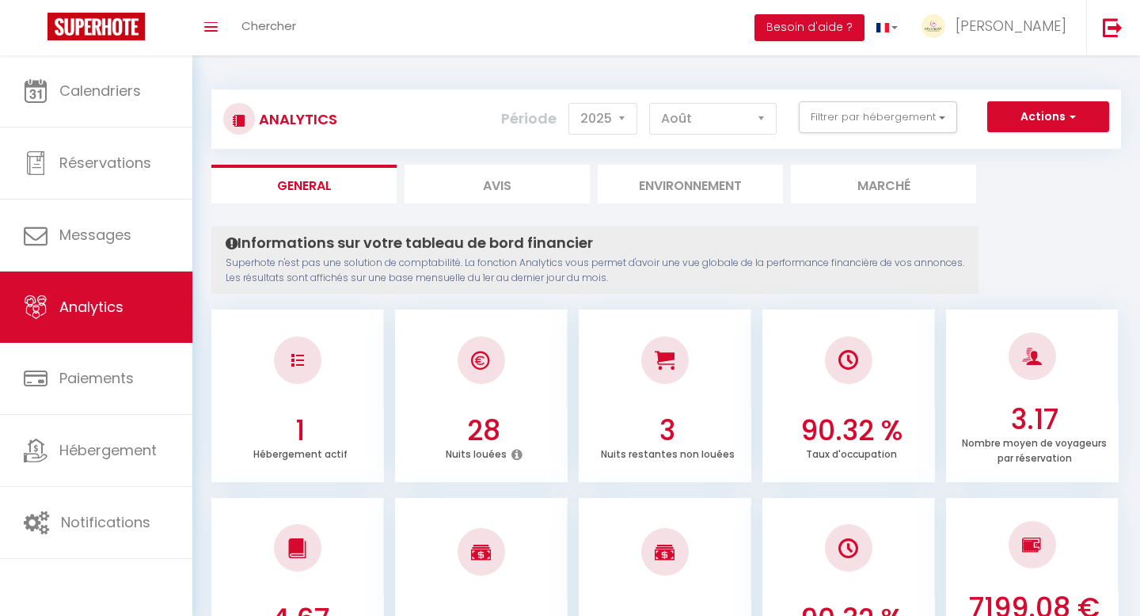
select select "2025"
select select "8"
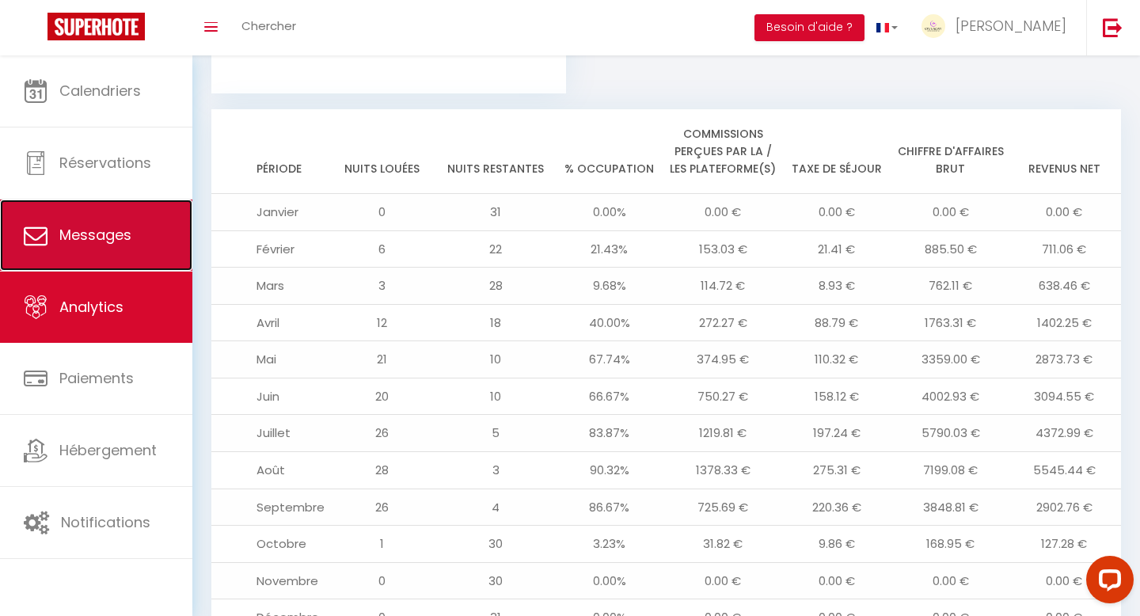
click at [111, 215] on link "Messages" at bounding box center [96, 234] width 192 height 71
select select "message"
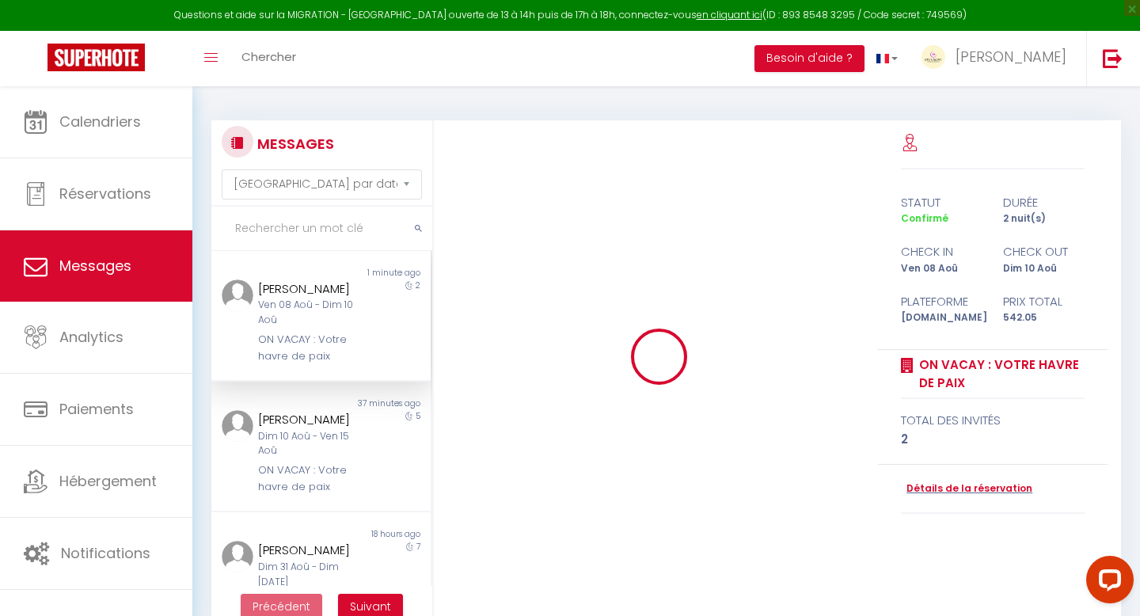
scroll to position [12469, 0]
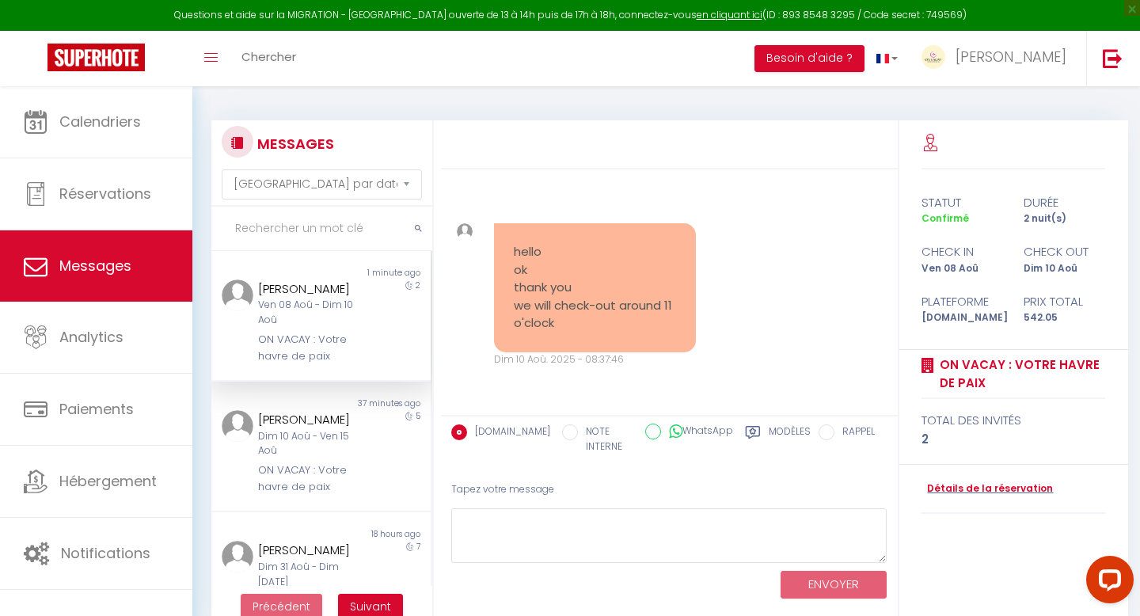
drag, startPoint x: 578, startPoint y: 331, endPoint x: 508, endPoint y: 254, distance: 103.7
click at [508, 254] on div "hello ok thank you we will check-out around 11 o'clock" at bounding box center [595, 287] width 202 height 129
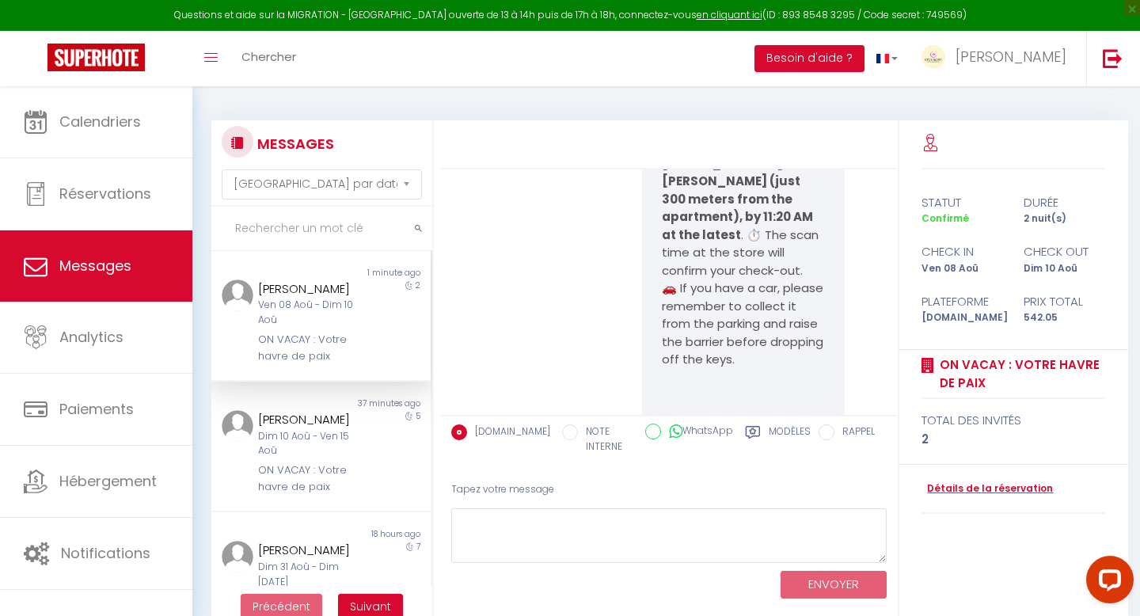
scroll to position [11219, 0]
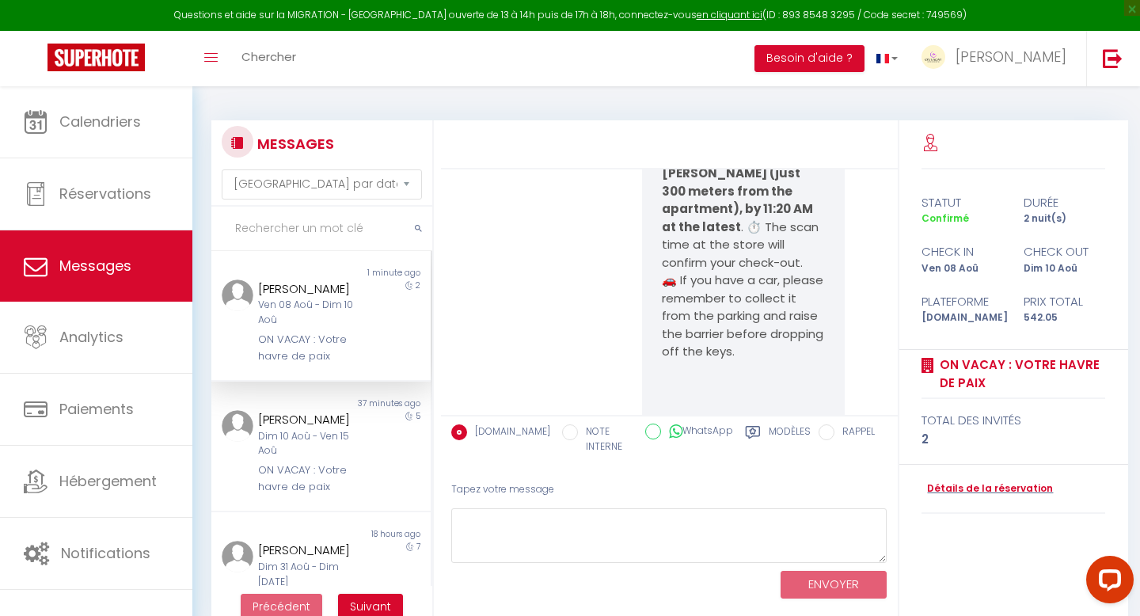
drag, startPoint x: 666, startPoint y: 279, endPoint x: 697, endPoint y: 379, distance: 104.6
click at [697, 379] on pre "Hello [PERSON_NAME], It’s already departure day… We truly hope you are leaving …" at bounding box center [743, 414] width 162 height 1104
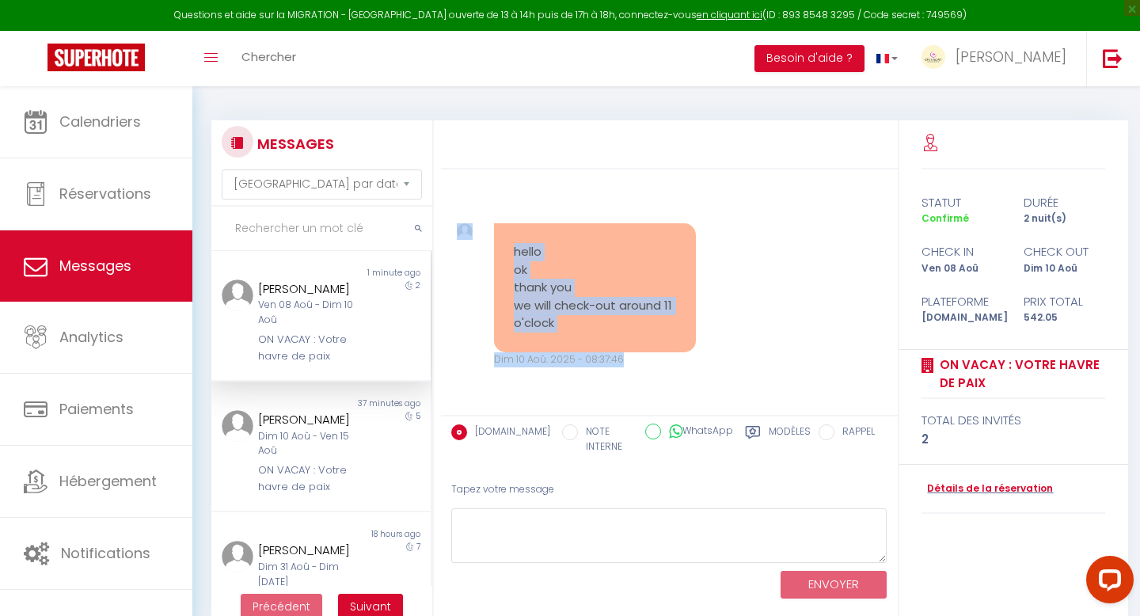
scroll to position [12469, 0]
drag, startPoint x: 666, startPoint y: 282, endPoint x: 778, endPoint y: 376, distance: 146.0
click at [778, 376] on div "Hello [PERSON_NAME], We look forward to welcoming you to [GEOGRAPHIC_DATA]. To …" at bounding box center [669, 291] width 457 height 245
copy div "lore Ipsumdol, Si’a consect adipiscin eli… Se doeiu temp inc utl etdolor magn a…"
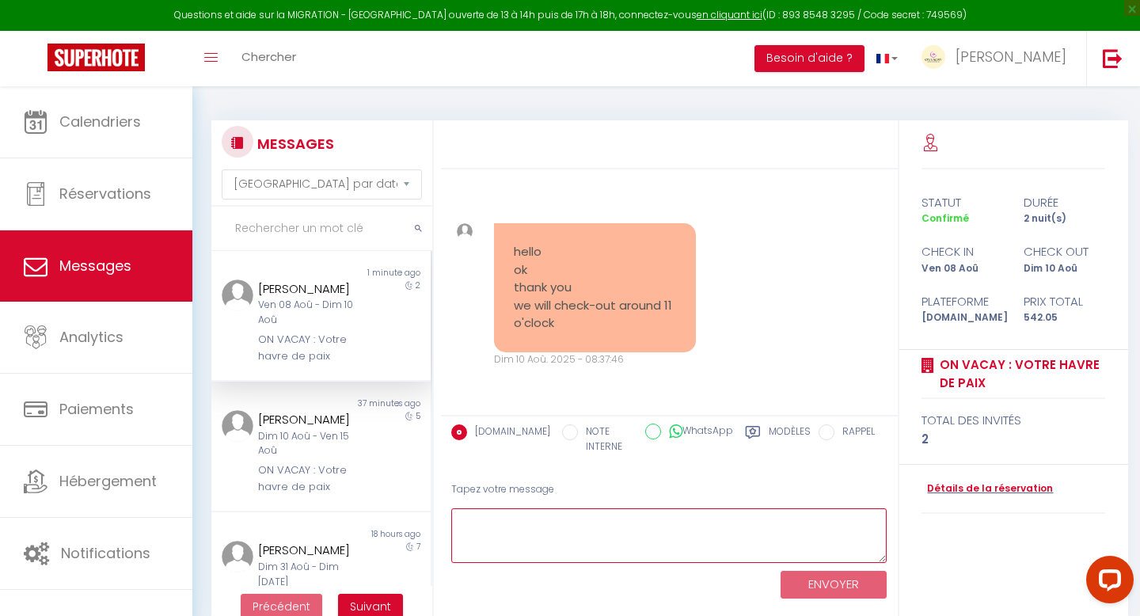
click at [533, 526] on textarea at bounding box center [669, 535] width 436 height 55
paste textarea "Hello [PERSON_NAME], Thank you for your reply 🌸 That’s perfect! We wish you a p…"
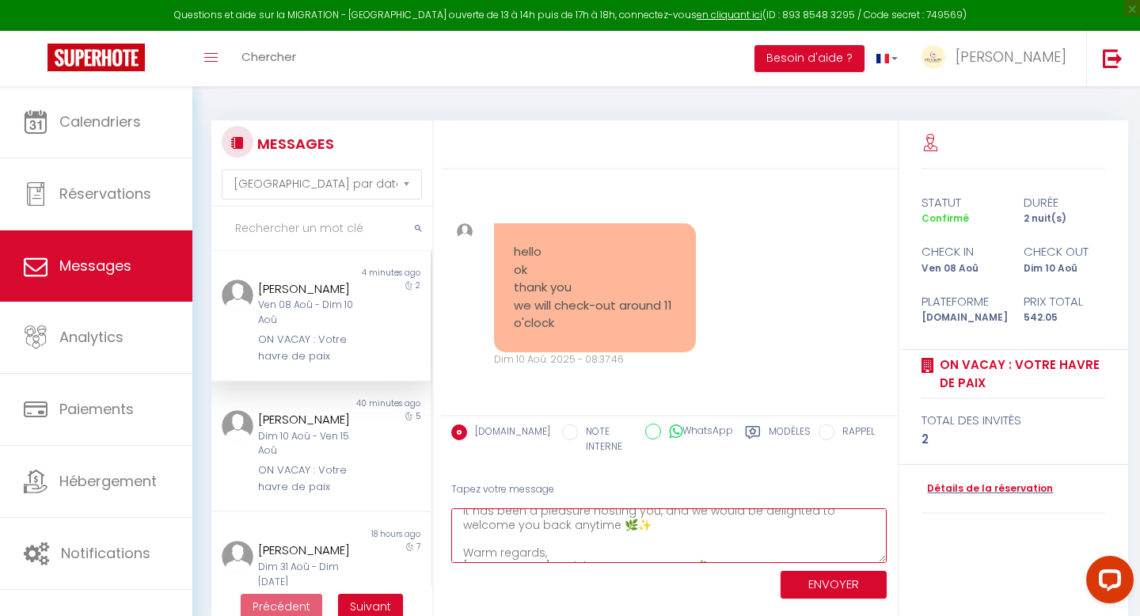
scroll to position [69, 0]
type textarea "Hello [PERSON_NAME], Thank you for your reply 🌸 That’s perfect! We wish you a p…"
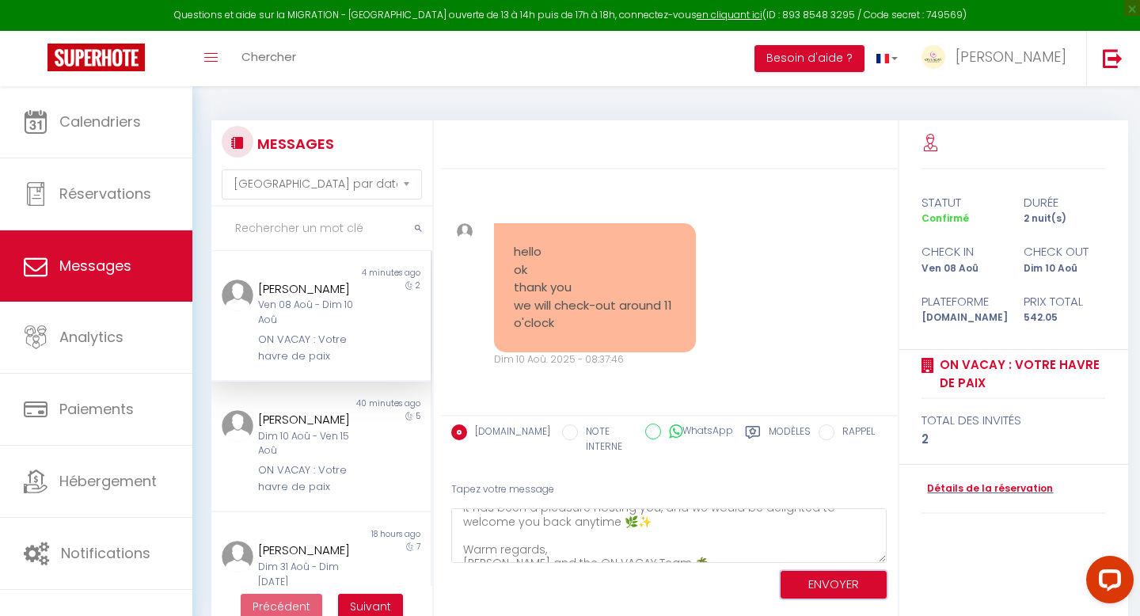
click at [832, 585] on button "ENVOYER" at bounding box center [833, 585] width 106 height 28
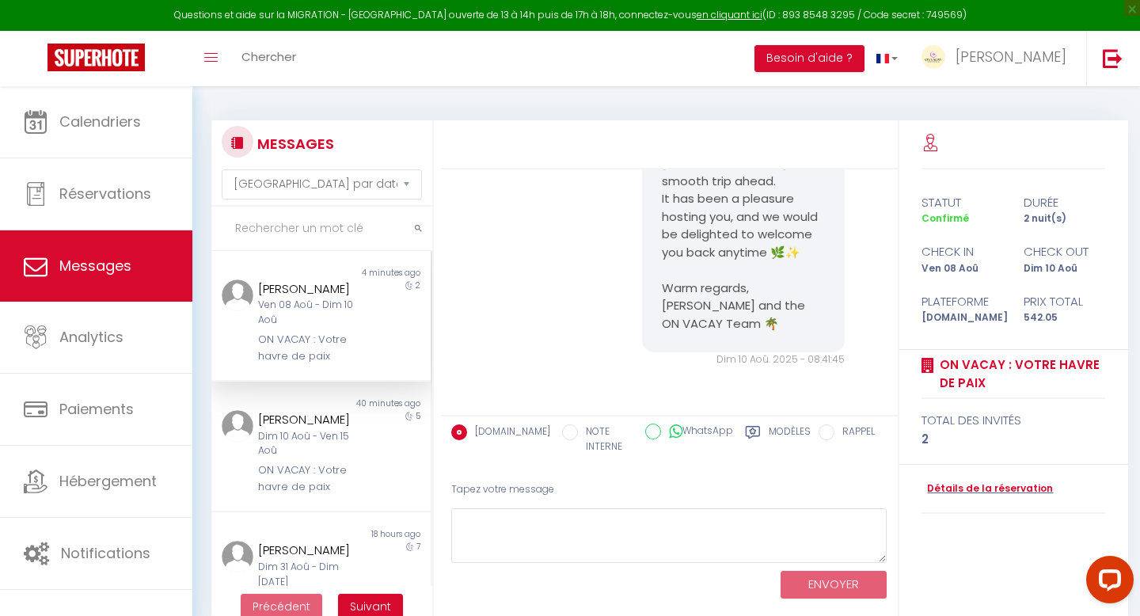
scroll to position [12836, 0]
click at [289, 441] on div "Dim 10 Aoû - Ven 15 Aoû" at bounding box center [311, 444] width 107 height 30
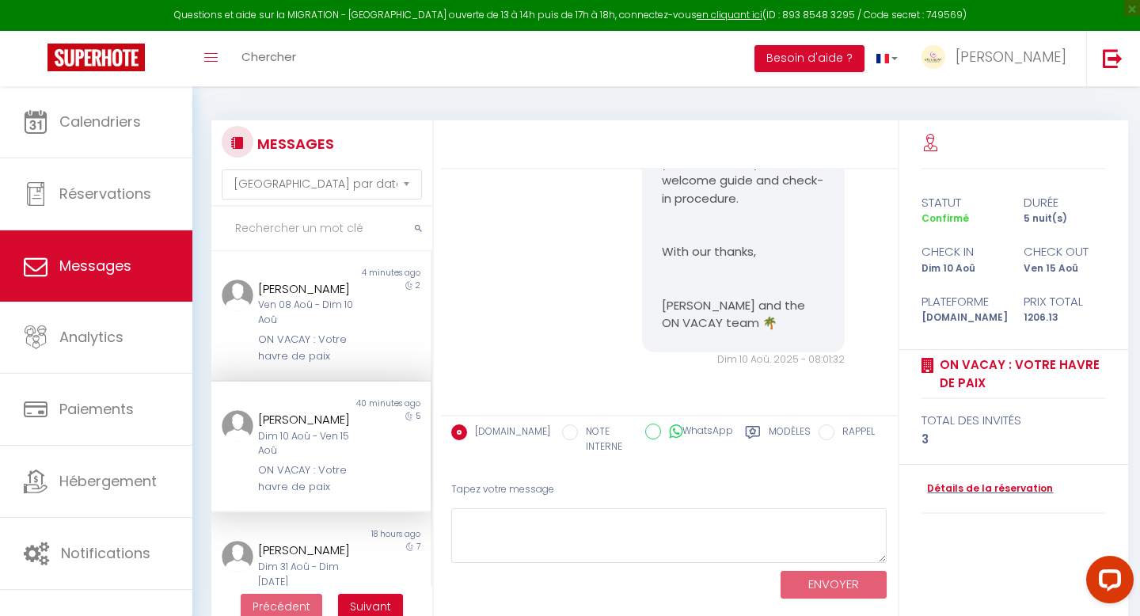
scroll to position [5081, 0]
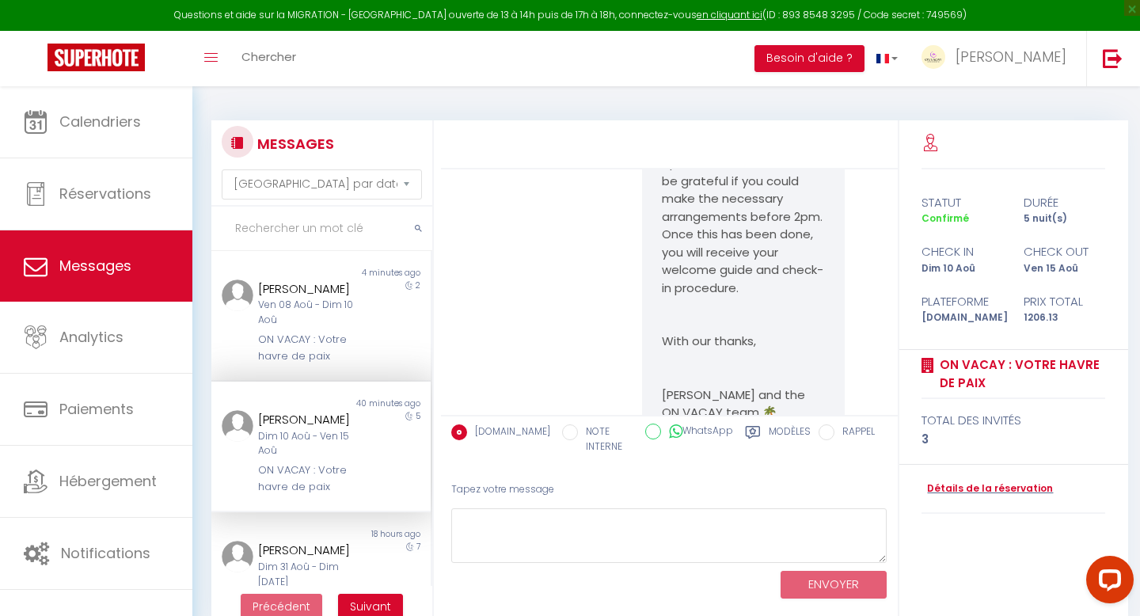
click at [328, 439] on div "Dim 10 Aoû - Ven 15 Aoû" at bounding box center [311, 444] width 107 height 30
